Goal: Task Accomplishment & Management: Manage account settings

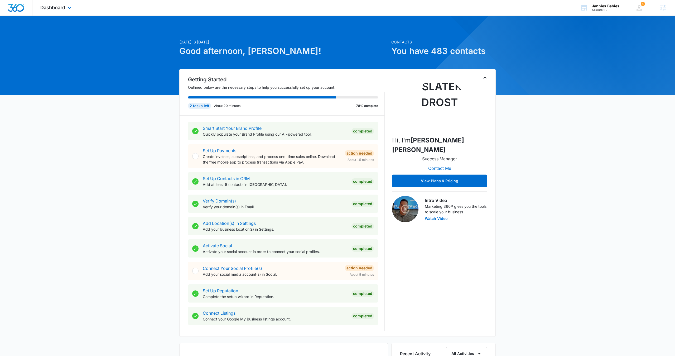
click at [62, 12] on div "Dashboard Apps Reputation Websites Forms CRM Email Social POS Content Ads Intel…" at bounding box center [56, 8] width 48 height 16
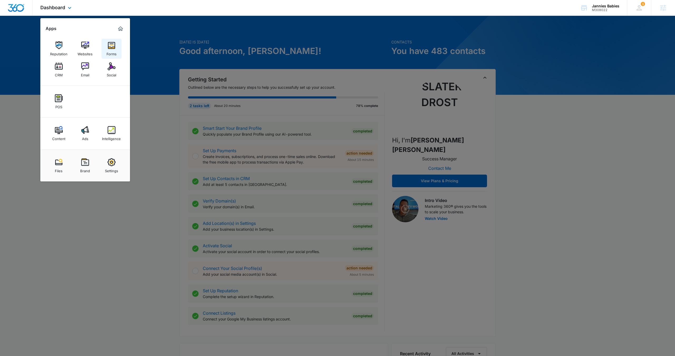
click at [109, 46] on img at bounding box center [112, 45] width 8 height 8
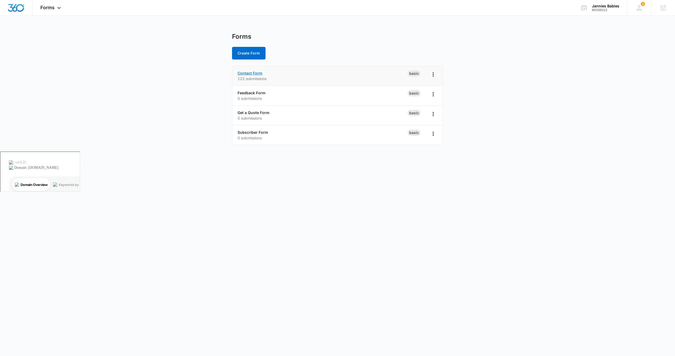
click at [248, 74] on link "Contact Form" at bounding box center [249, 73] width 25 height 4
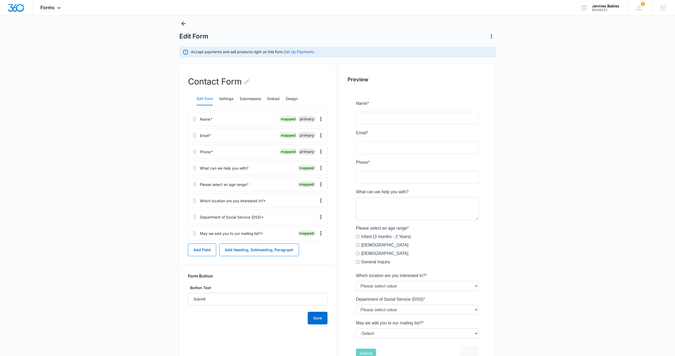
scroll to position [12, 0]
click at [321, 137] on icon "Overflow Menu" at bounding box center [321, 136] width 6 height 6
click at [309, 151] on div "Edit" at bounding box center [306, 151] width 11 height 4
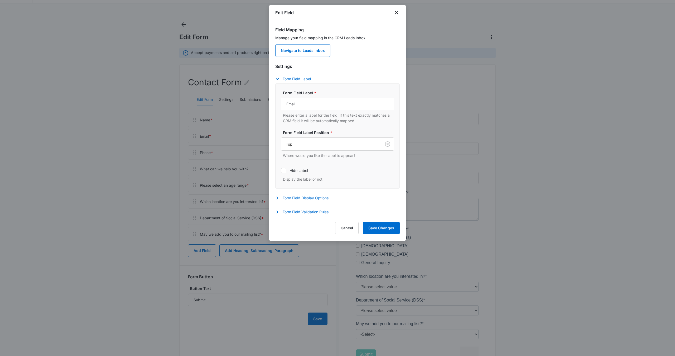
click at [300, 199] on button "Form Field Display Options" at bounding box center [304, 198] width 58 height 6
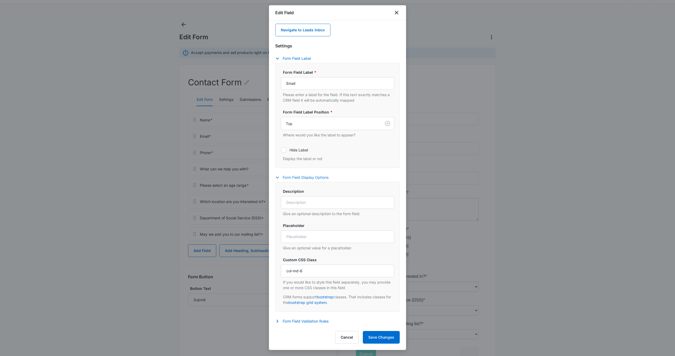
scroll to position [50, 0]
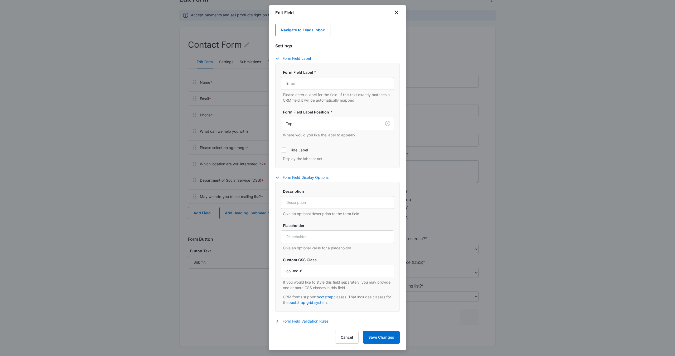
click at [310, 323] on button "Form Field Validation Rules" at bounding box center [304, 321] width 58 height 6
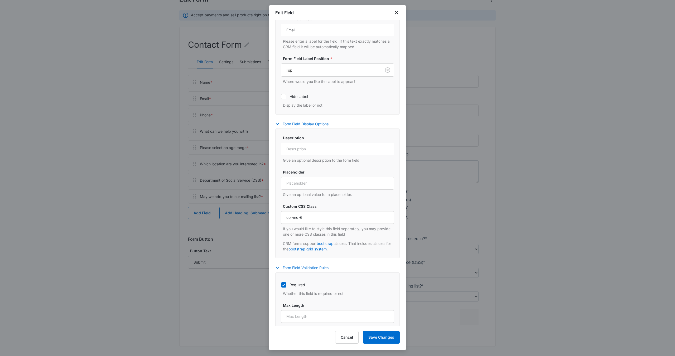
scroll to position [78, 0]
click at [284, 286] on div "Required Whether this field is required or not" at bounding box center [337, 283] width 113 height 17
click at [284, 281] on icon at bounding box center [283, 281] width 5 height 5
click at [281, 281] on input "Required" at bounding box center [281, 281] width 0 height 0
checkbox input "false"
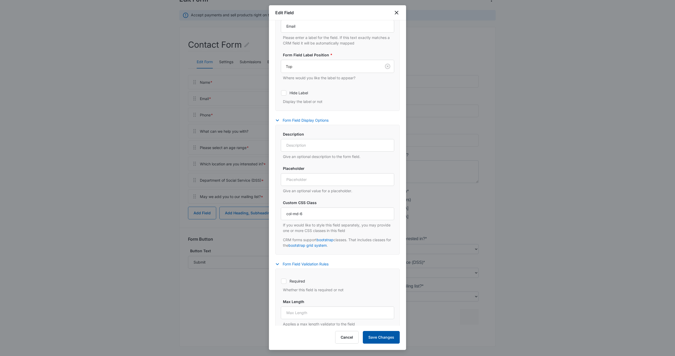
click at [380, 340] on button "Save Changes" at bounding box center [381, 337] width 37 height 13
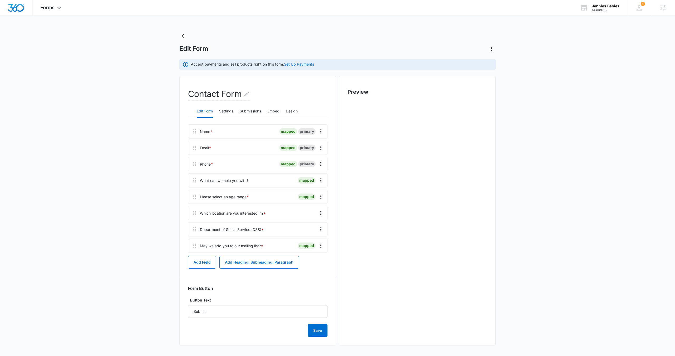
scroll to position [50, 0]
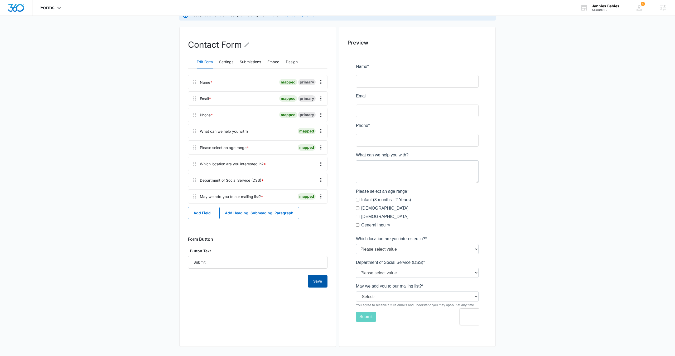
click at [313, 278] on button "Save" at bounding box center [317, 281] width 20 height 13
